Goal: Information Seeking & Learning: Check status

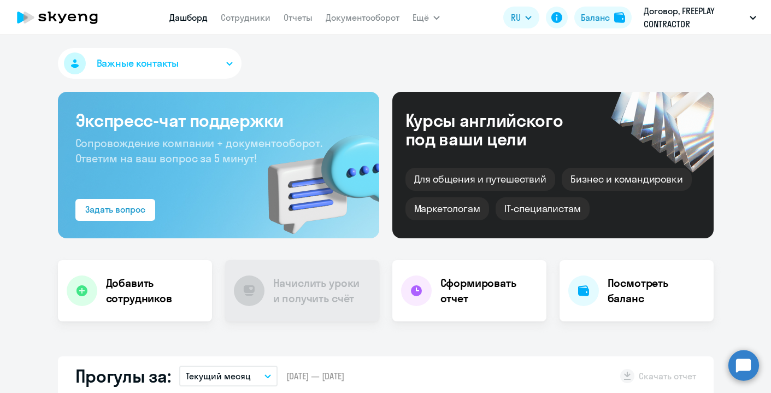
select select "30"
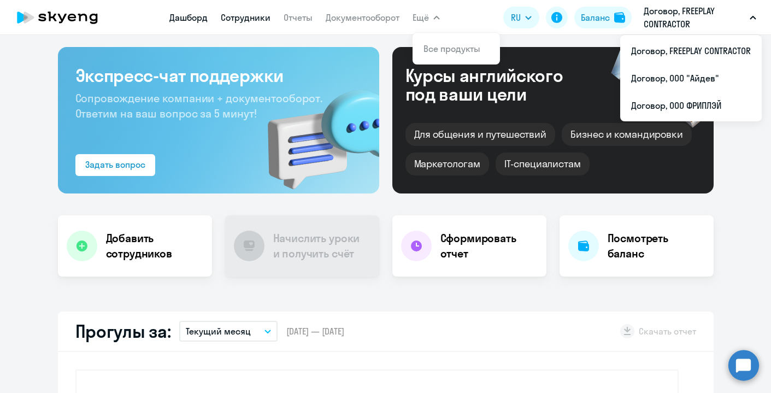
click at [243, 16] on link "Сотрудники" at bounding box center [246, 17] width 50 height 11
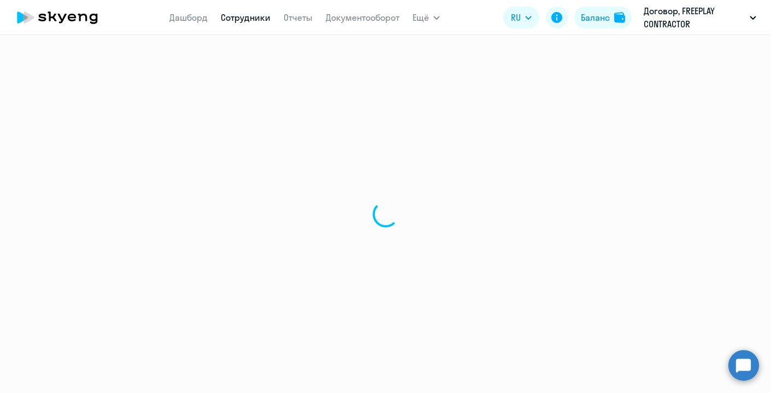
select select "30"
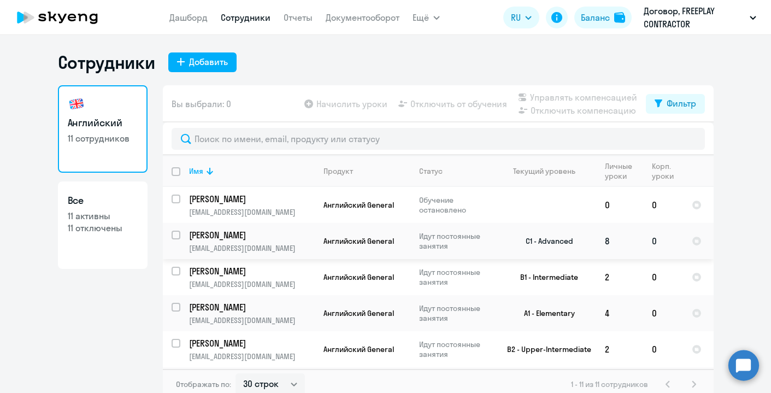
click at [261, 240] on p "[PERSON_NAME]" at bounding box center [250, 235] width 123 height 12
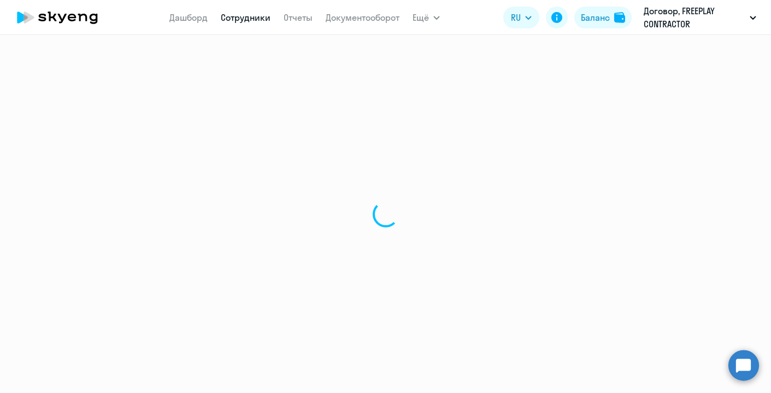
select select "english"
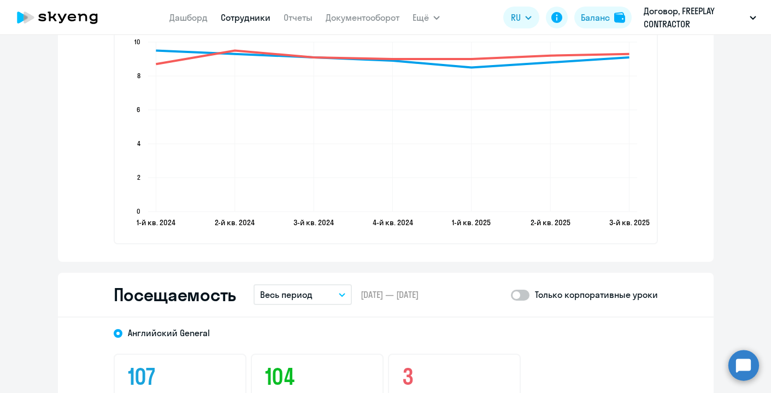
scroll to position [1127, 0]
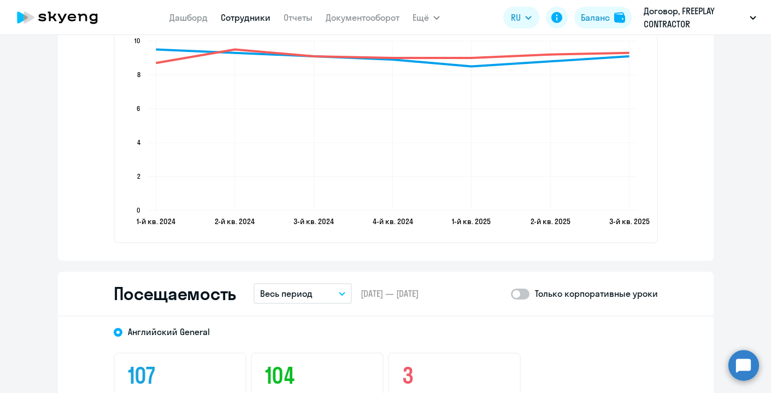
click at [277, 297] on p "Весь период" at bounding box center [286, 293] width 52 height 13
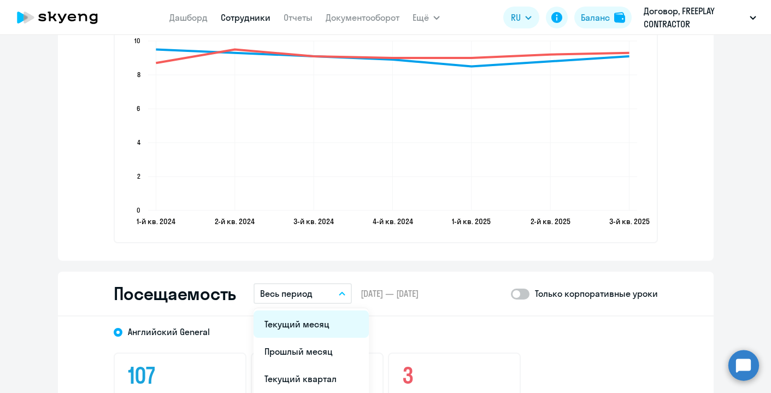
click at [289, 318] on li "Текущий месяц" at bounding box center [311, 323] width 115 height 27
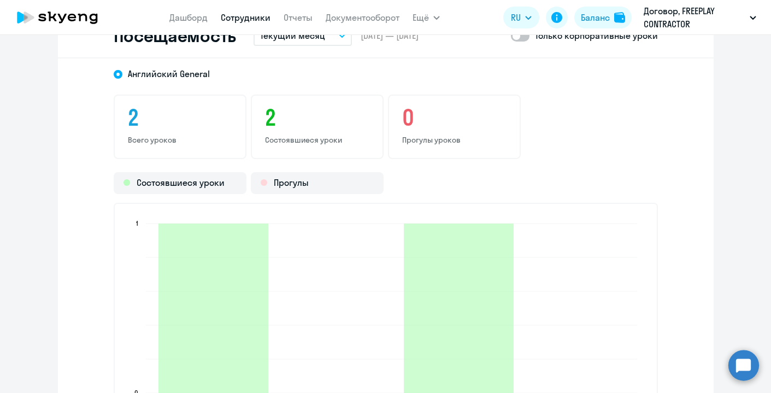
scroll to position [1523, 0]
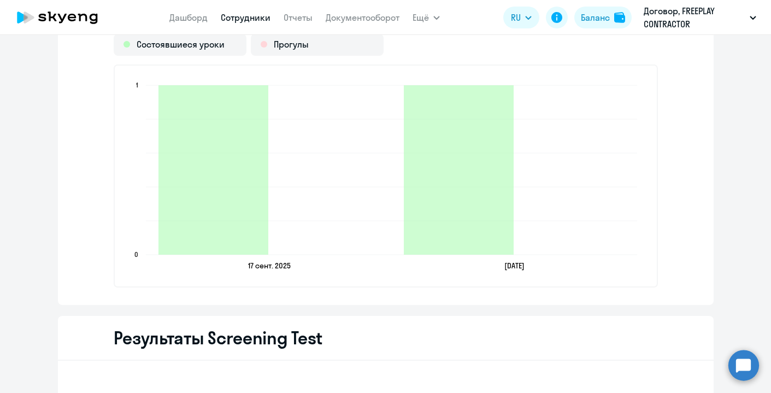
click at [235, 25] on nav "Дашборд Сотрудники Отчеты Документооборот" at bounding box center [284, 18] width 230 height 22
click at [239, 20] on link "Сотрудники" at bounding box center [246, 17] width 50 height 11
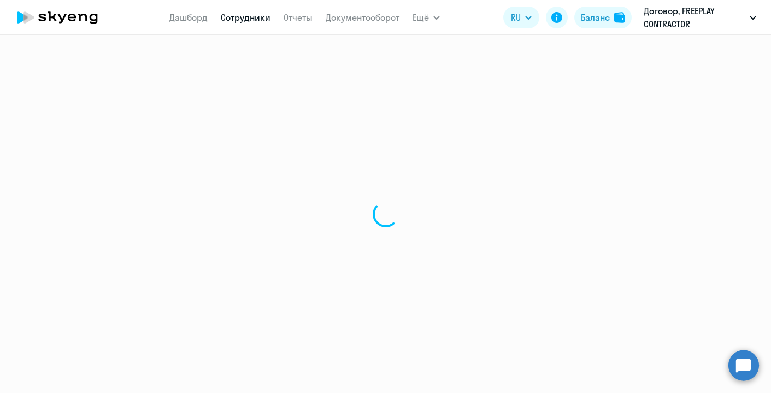
select select "30"
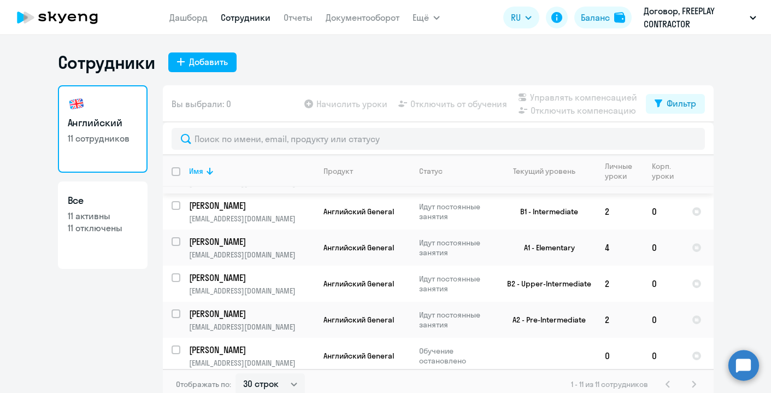
scroll to position [66, 0]
click at [293, 246] on p "[PERSON_NAME]" at bounding box center [250, 241] width 123 height 12
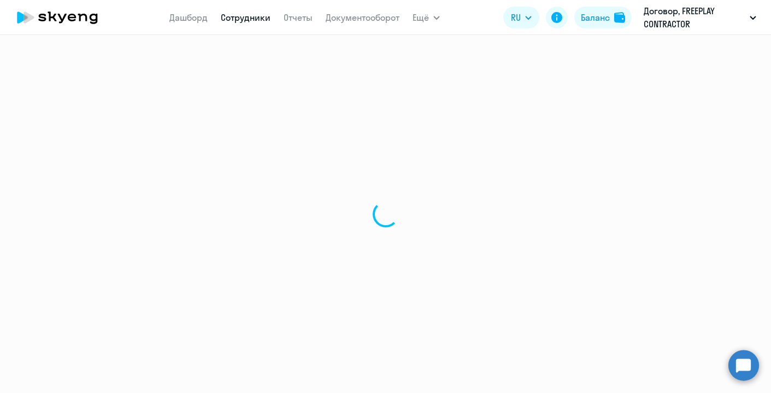
select select "english"
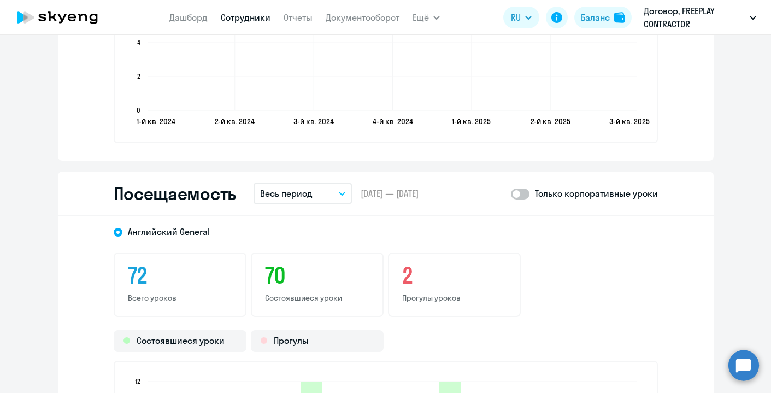
scroll to position [1182, 0]
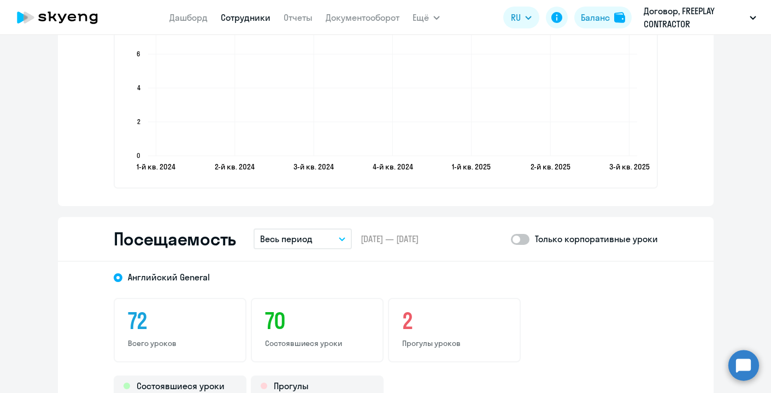
click at [293, 246] on button "Весь период" at bounding box center [303, 238] width 98 height 21
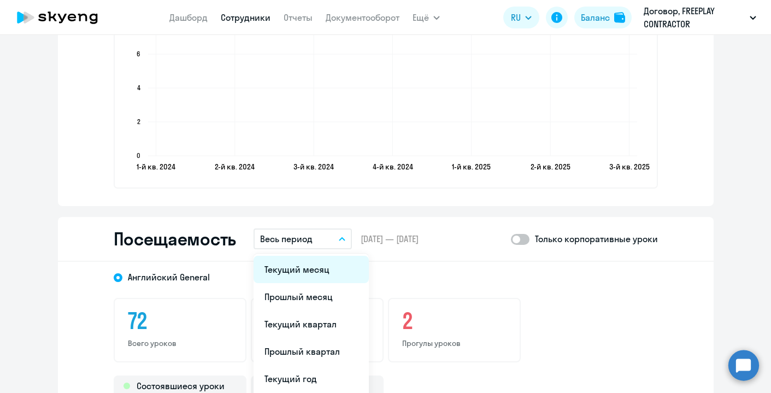
click at [294, 261] on li "Текущий месяц" at bounding box center [311, 269] width 115 height 27
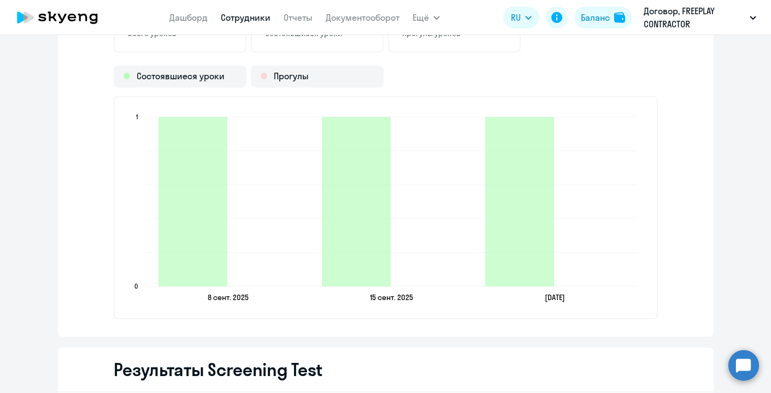
scroll to position [1488, 0]
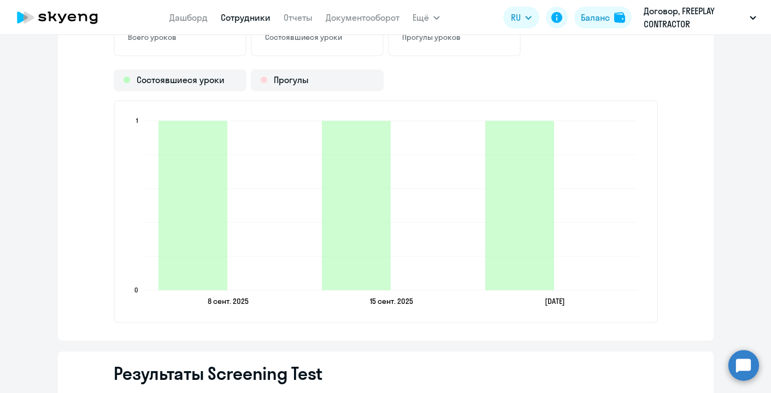
click at [250, 20] on link "Сотрудники" at bounding box center [246, 17] width 50 height 11
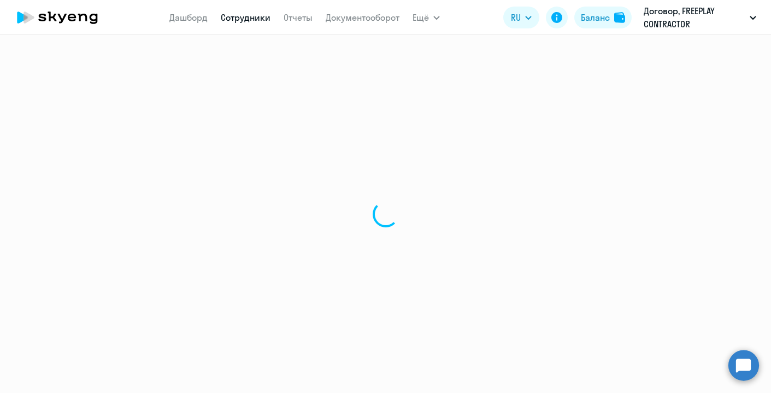
select select "30"
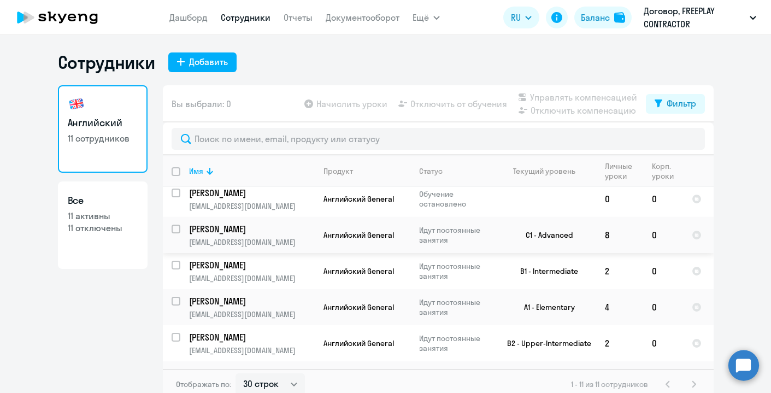
scroll to position [10, 0]
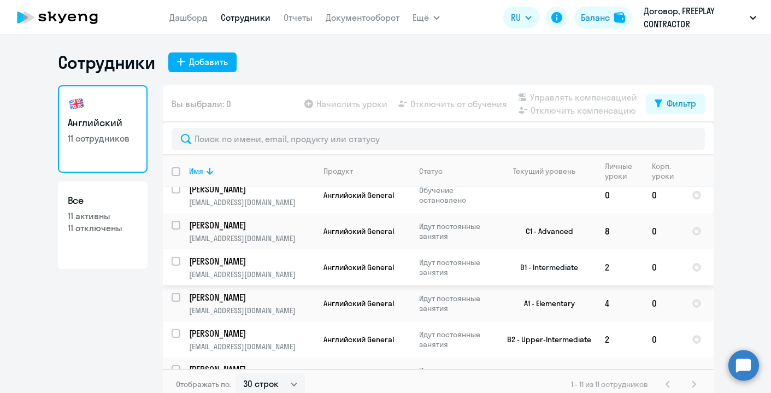
click at [292, 264] on p "[PERSON_NAME]" at bounding box center [250, 261] width 123 height 12
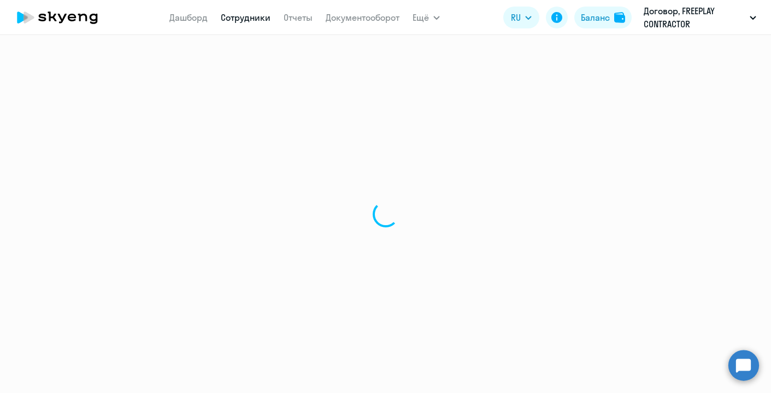
select select "english"
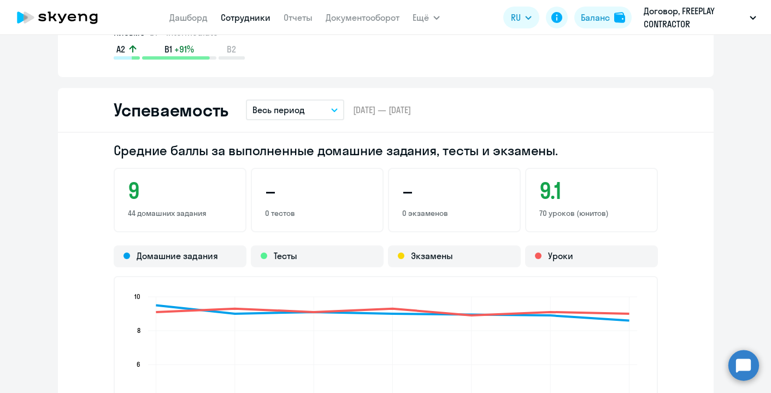
scroll to position [874, 0]
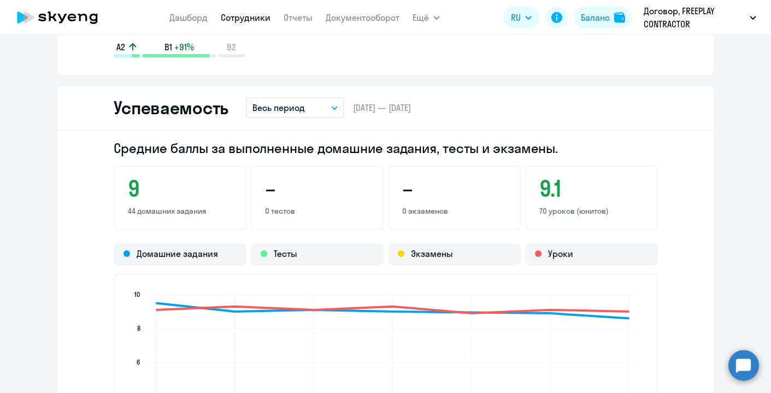
click at [311, 114] on button "Весь период" at bounding box center [295, 107] width 98 height 21
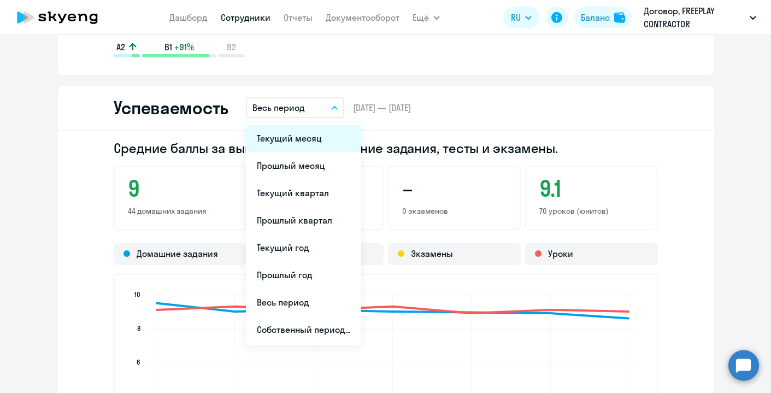
click at [311, 143] on li "Текущий месяц" at bounding box center [303, 138] width 115 height 27
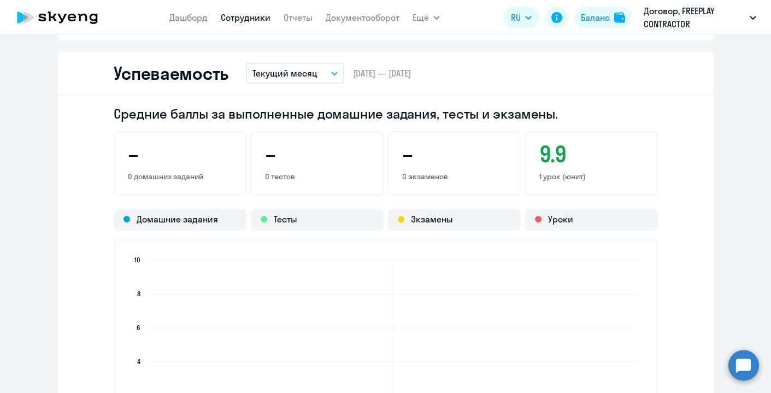
scroll to position [873, 0]
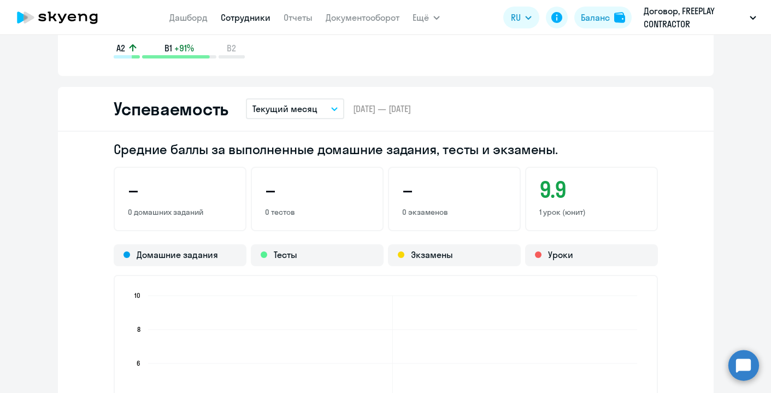
click at [317, 116] on button "Текущий месяц" at bounding box center [295, 108] width 98 height 21
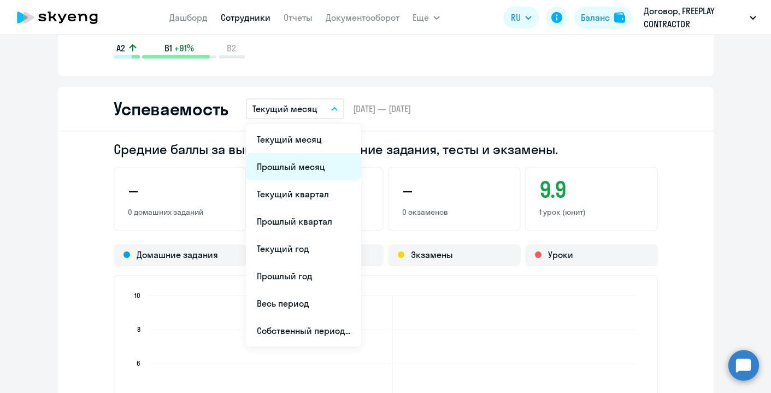
click at [315, 156] on li "Прошлый месяц" at bounding box center [303, 166] width 115 height 27
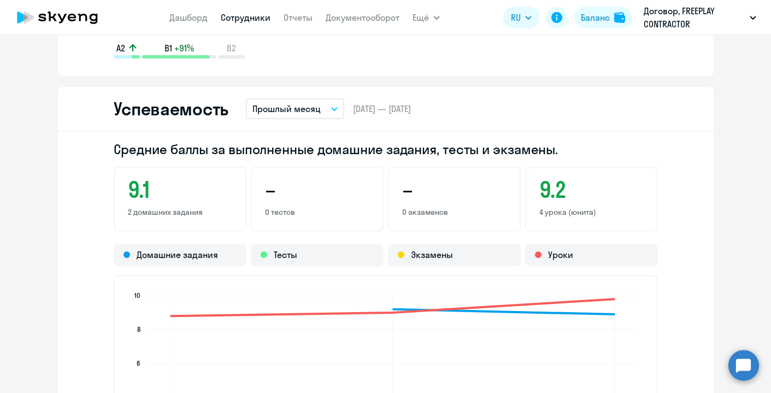
click at [309, 111] on p "Прошлый месяц" at bounding box center [286, 108] width 68 height 13
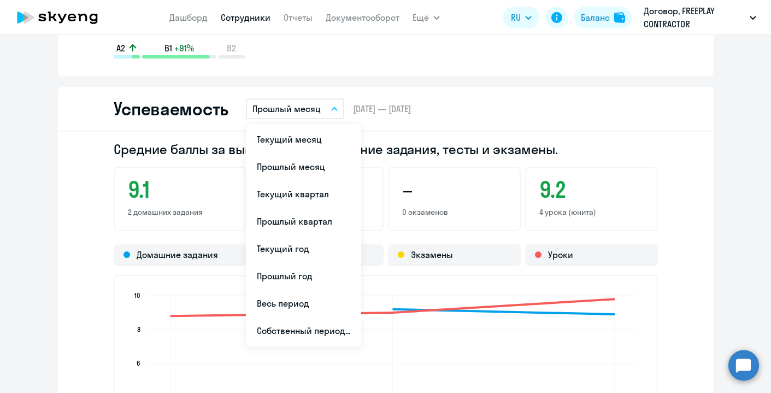
click at [475, 103] on div "Успеваемость Прошлый месяц Текущий месяц Прошлый месяц Текущий квартал [GEOGRAP…" at bounding box center [386, 109] width 656 height 45
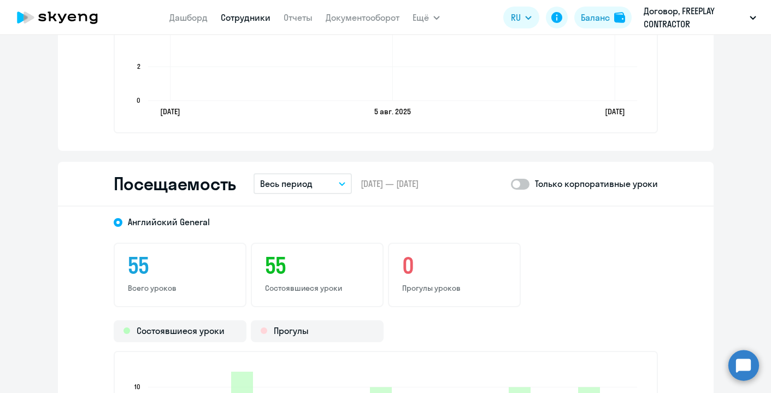
scroll to position [1244, 0]
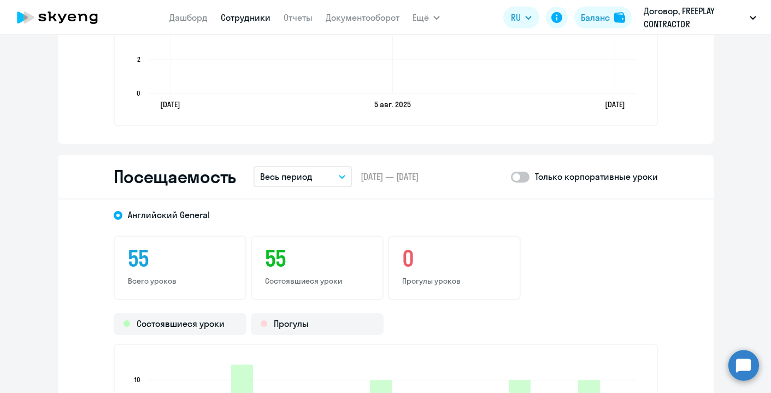
click at [315, 179] on button "Весь период" at bounding box center [303, 176] width 98 height 21
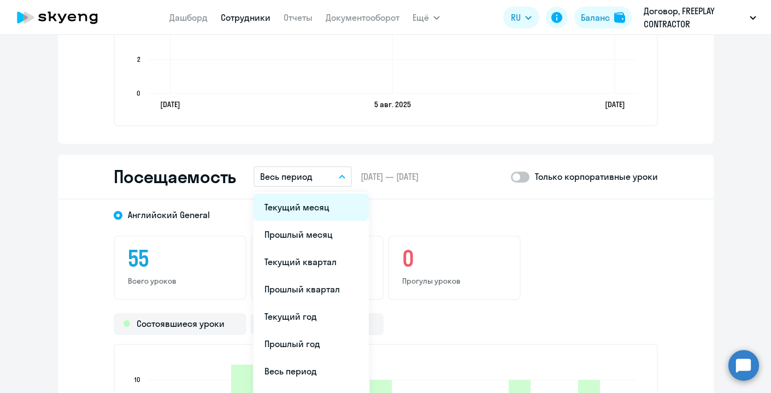
click at [316, 200] on li "Текущий месяц" at bounding box center [311, 206] width 115 height 27
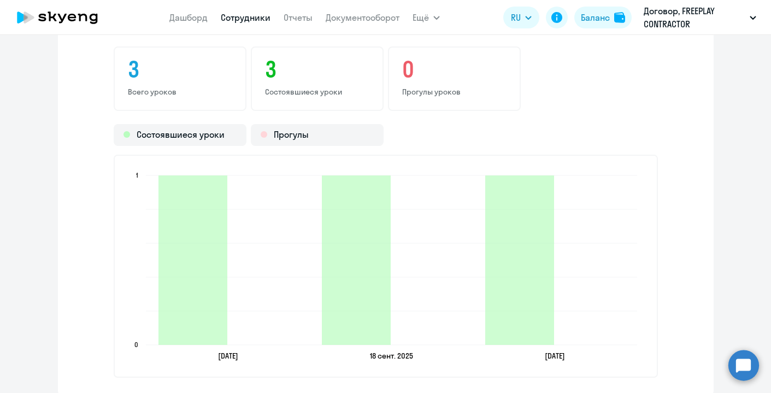
scroll to position [1436, 0]
